Goal: Task Accomplishment & Management: Manage account settings

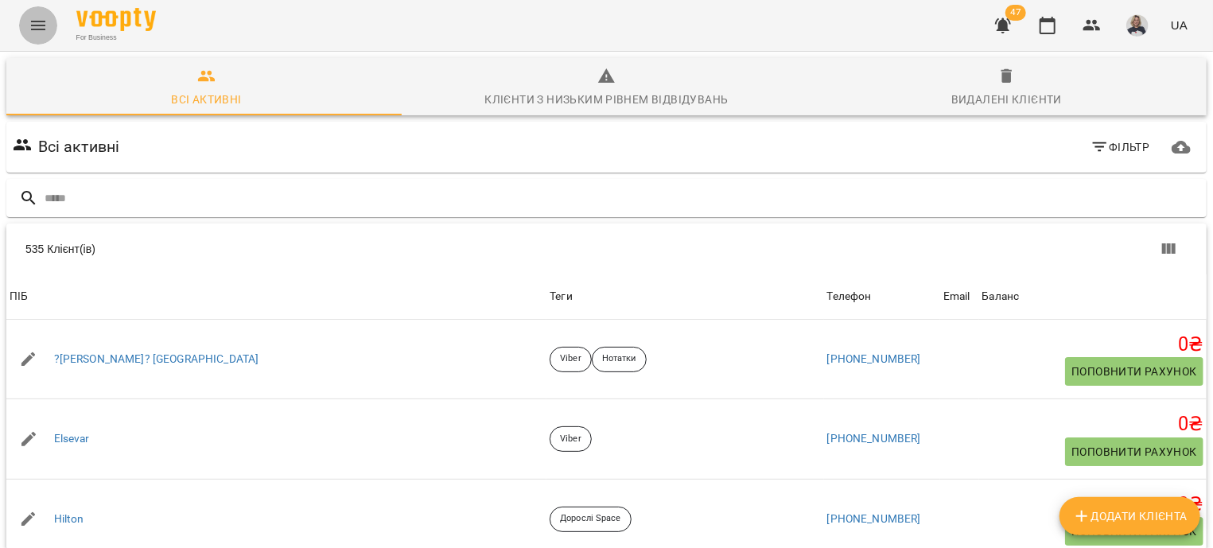
click at [43, 23] on icon "Menu" at bounding box center [38, 25] width 19 height 19
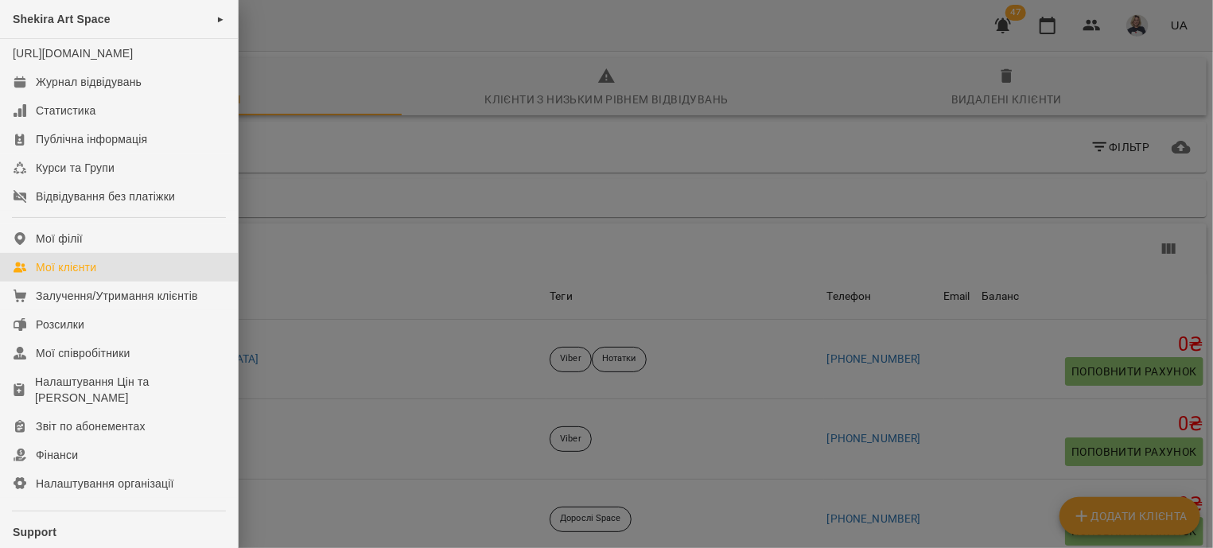
click at [60, 275] on div "Мої клієнти" at bounding box center [66, 267] width 60 height 16
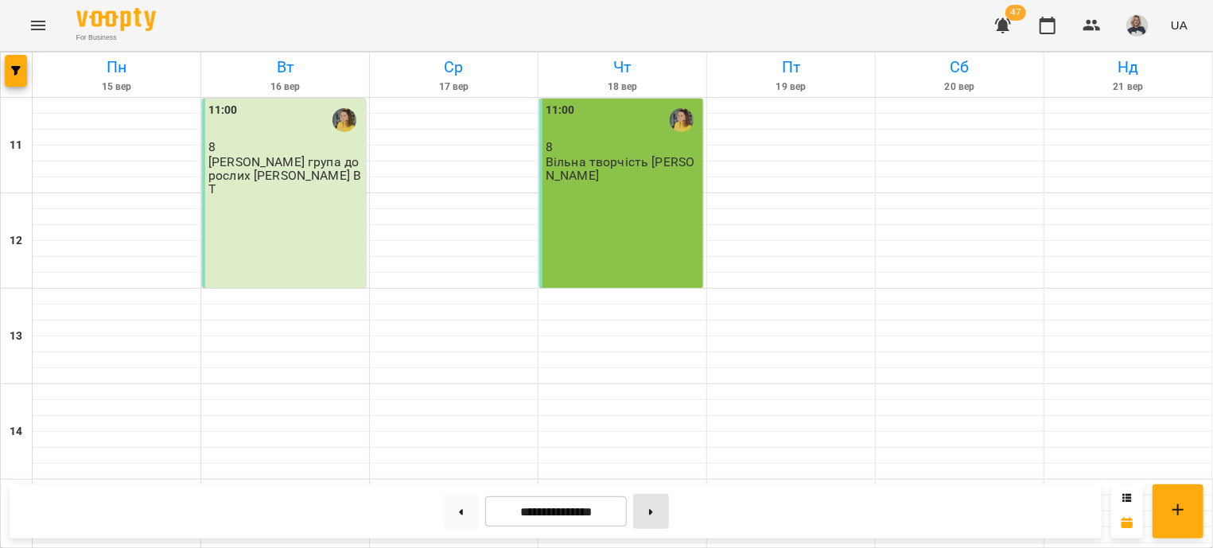
click at [664, 520] on button at bounding box center [651, 511] width 36 height 35
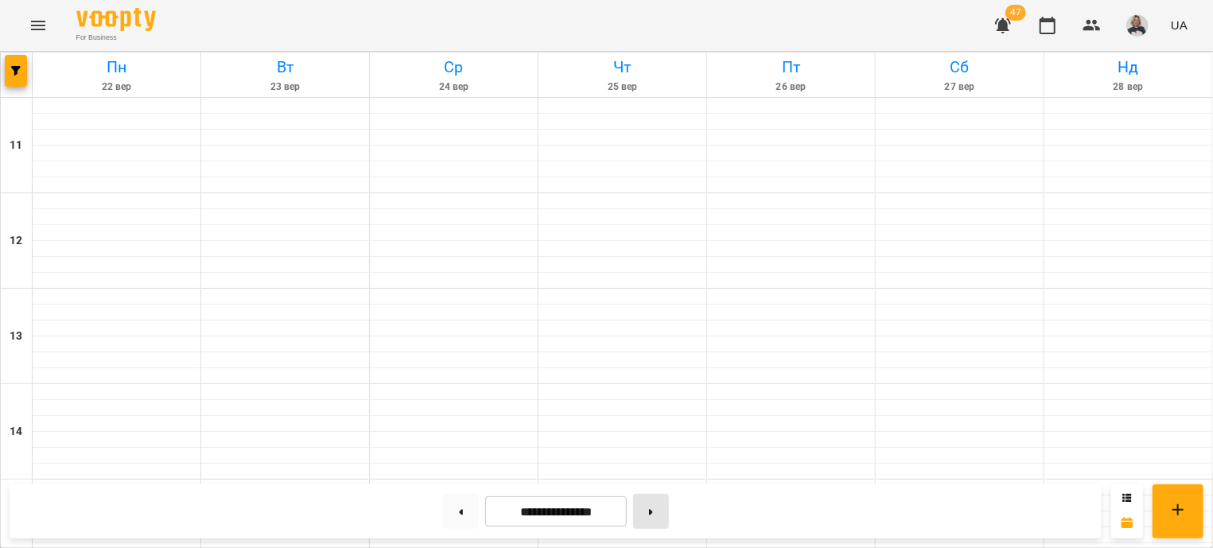
type input "**********"
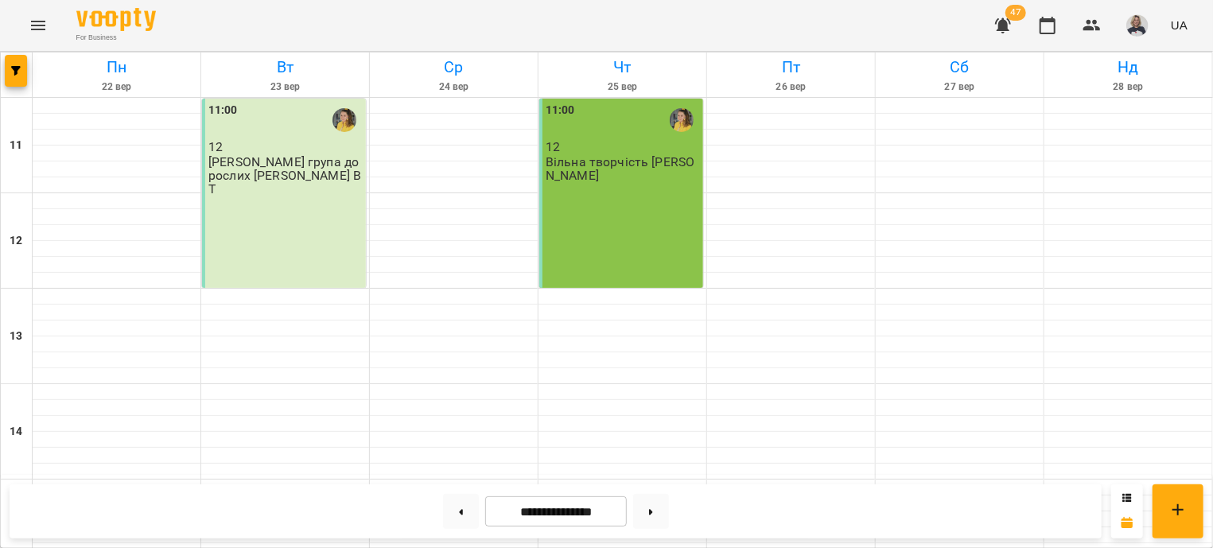
scroll to position [575, 0]
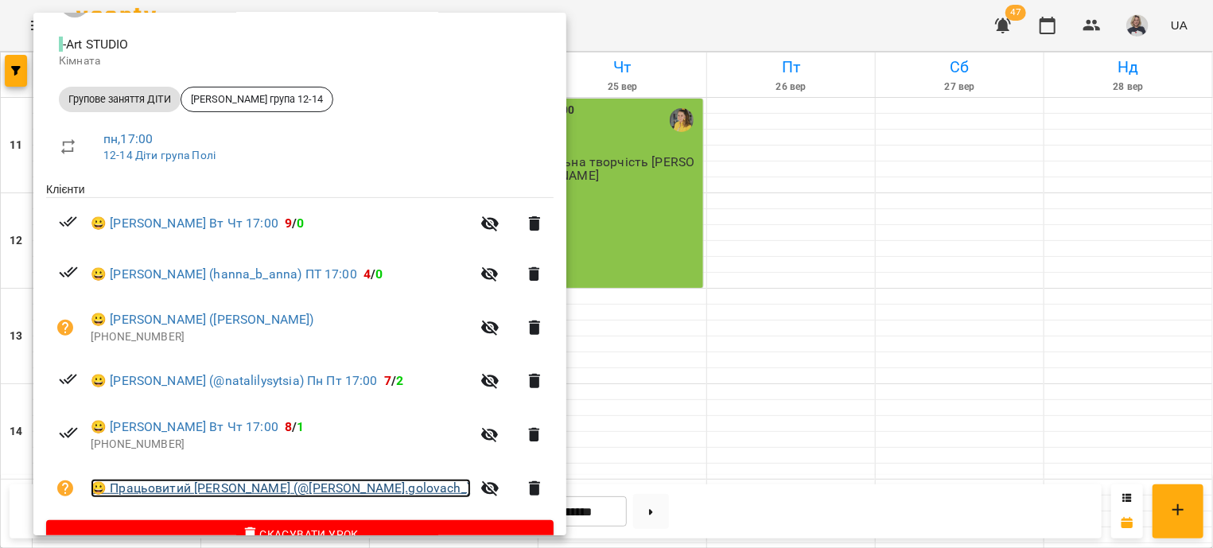
scroll to position [213, 0]
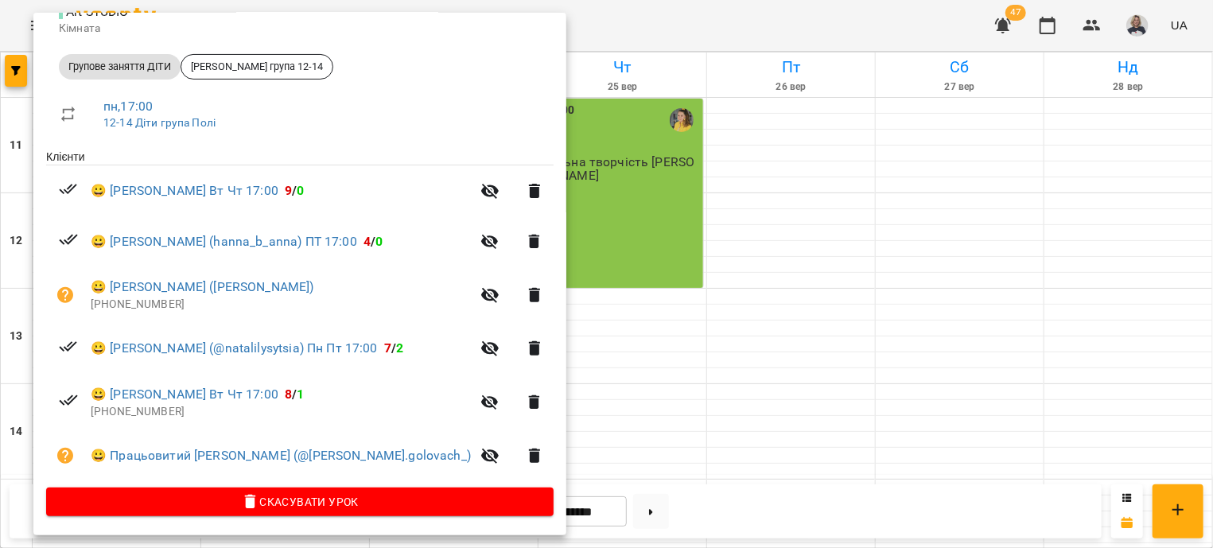
click at [958, 336] on div at bounding box center [606, 274] width 1213 height 548
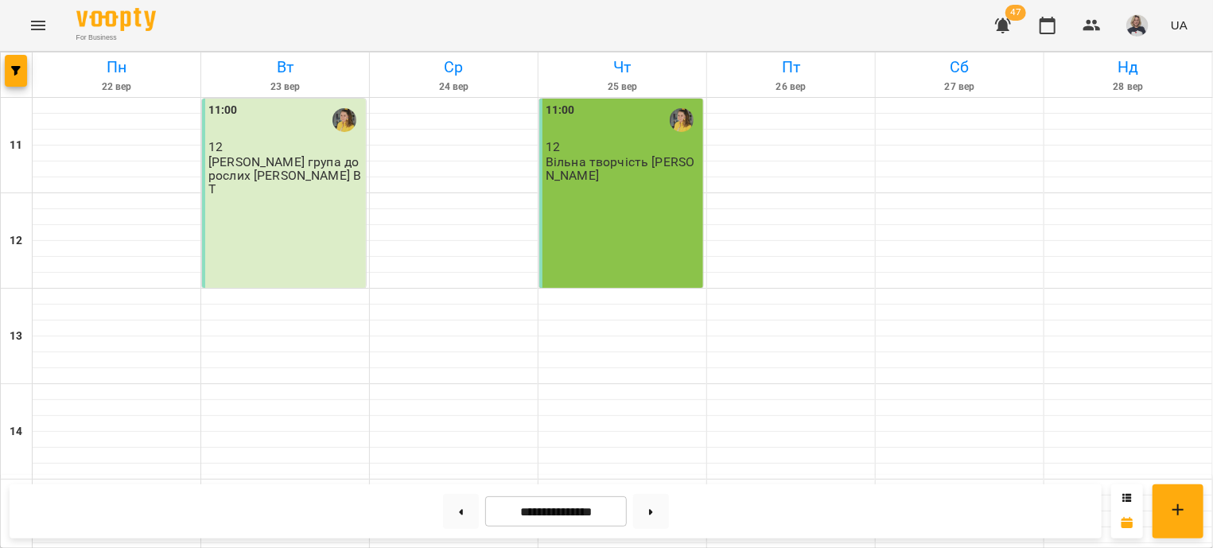
scroll to position [287, 0]
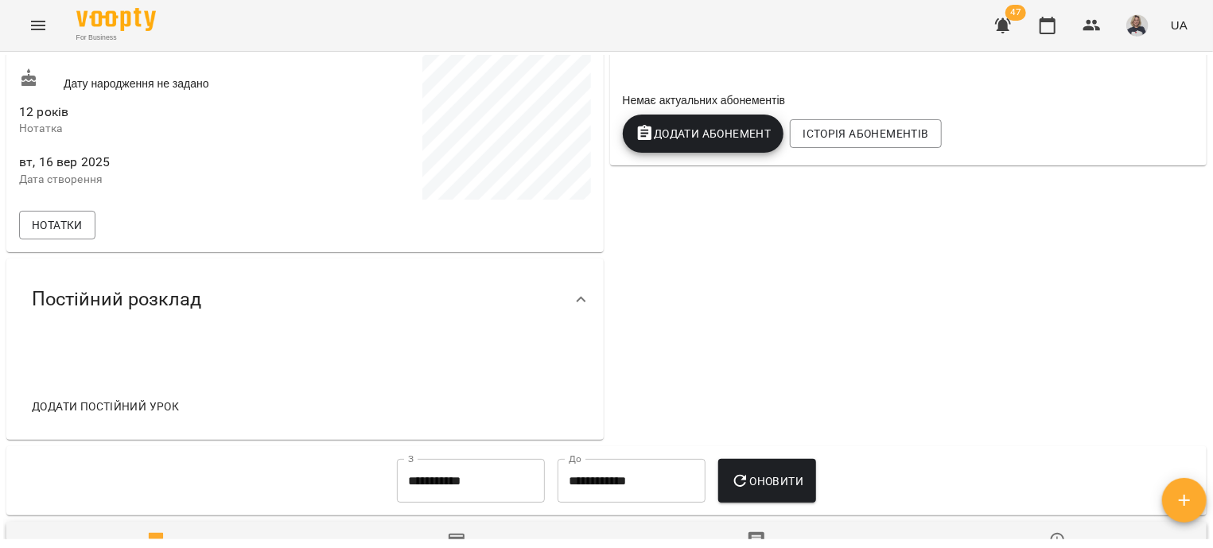
scroll to position [480, 0]
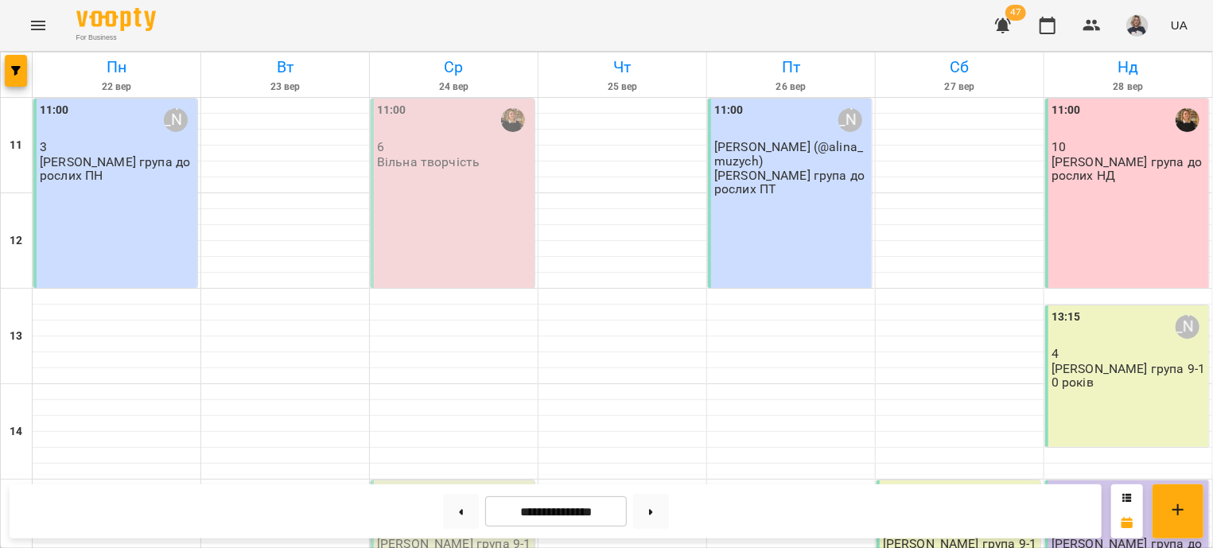
click at [105, 205] on div "11:00 [PERSON_NAME] 3 [PERSON_NAME] група дорослих ПН" at bounding box center [115, 193] width 164 height 189
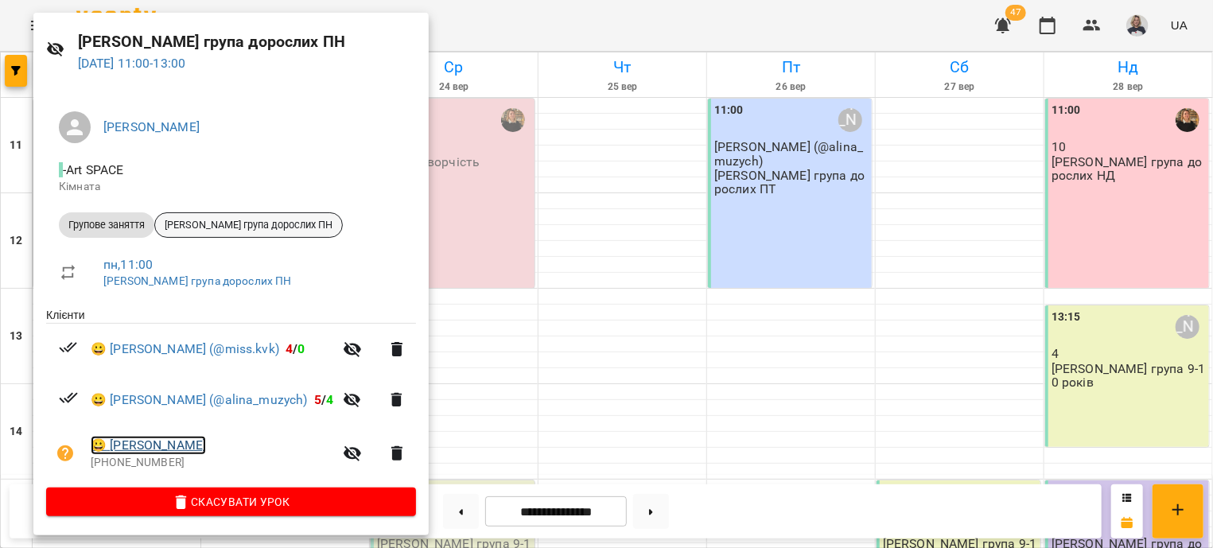
scroll to position [61, 0]
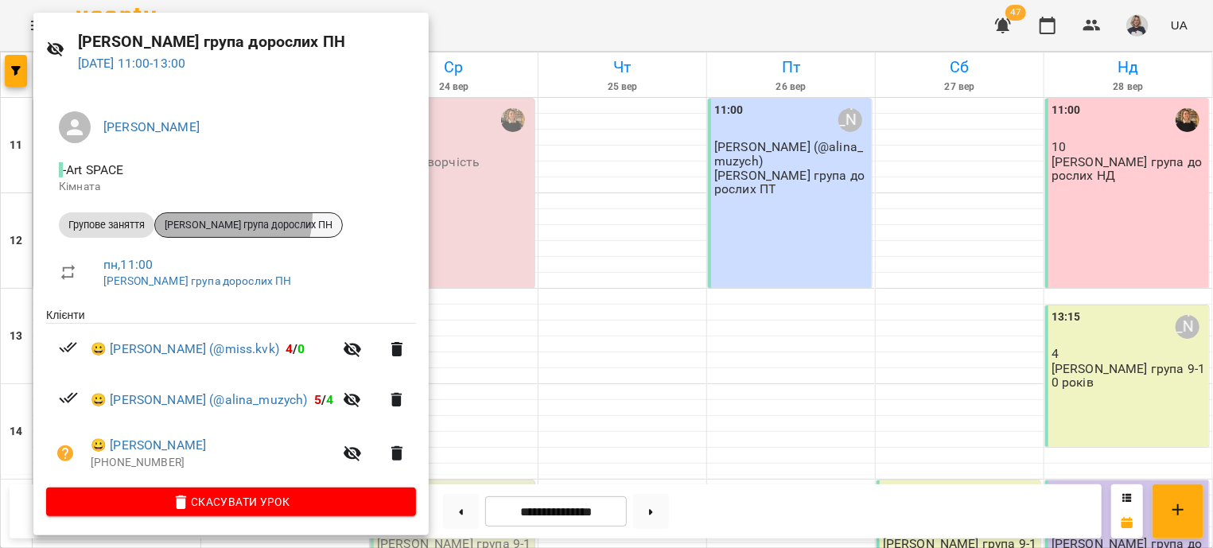
click at [223, 212] on div "Віолетта група дорослих ПН" at bounding box center [248, 224] width 188 height 25
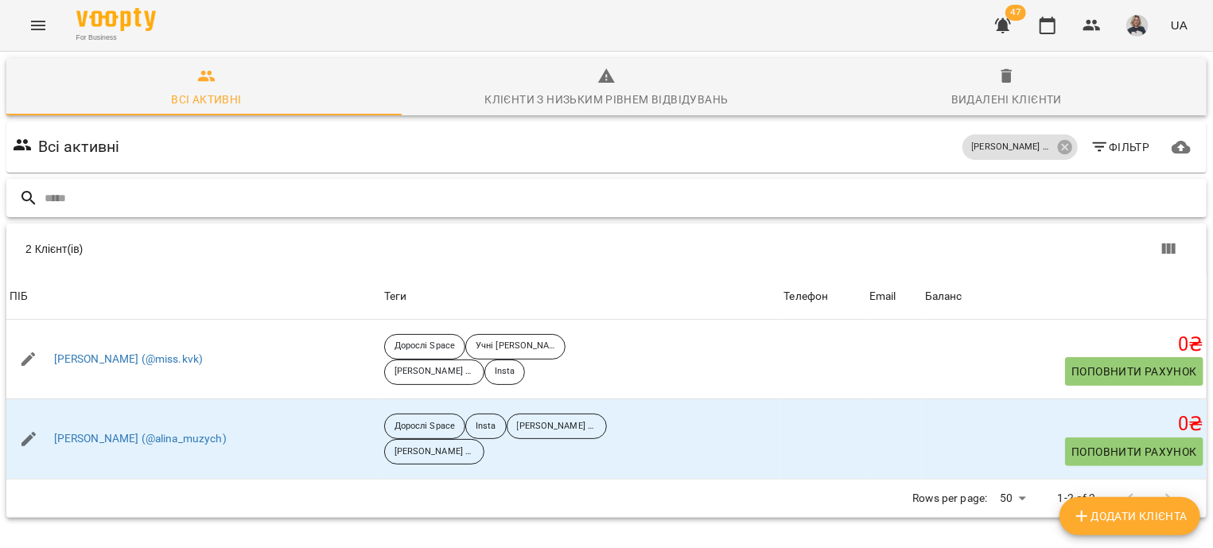
scroll to position [69, 0]
